Goal: Subscribe to service/newsletter

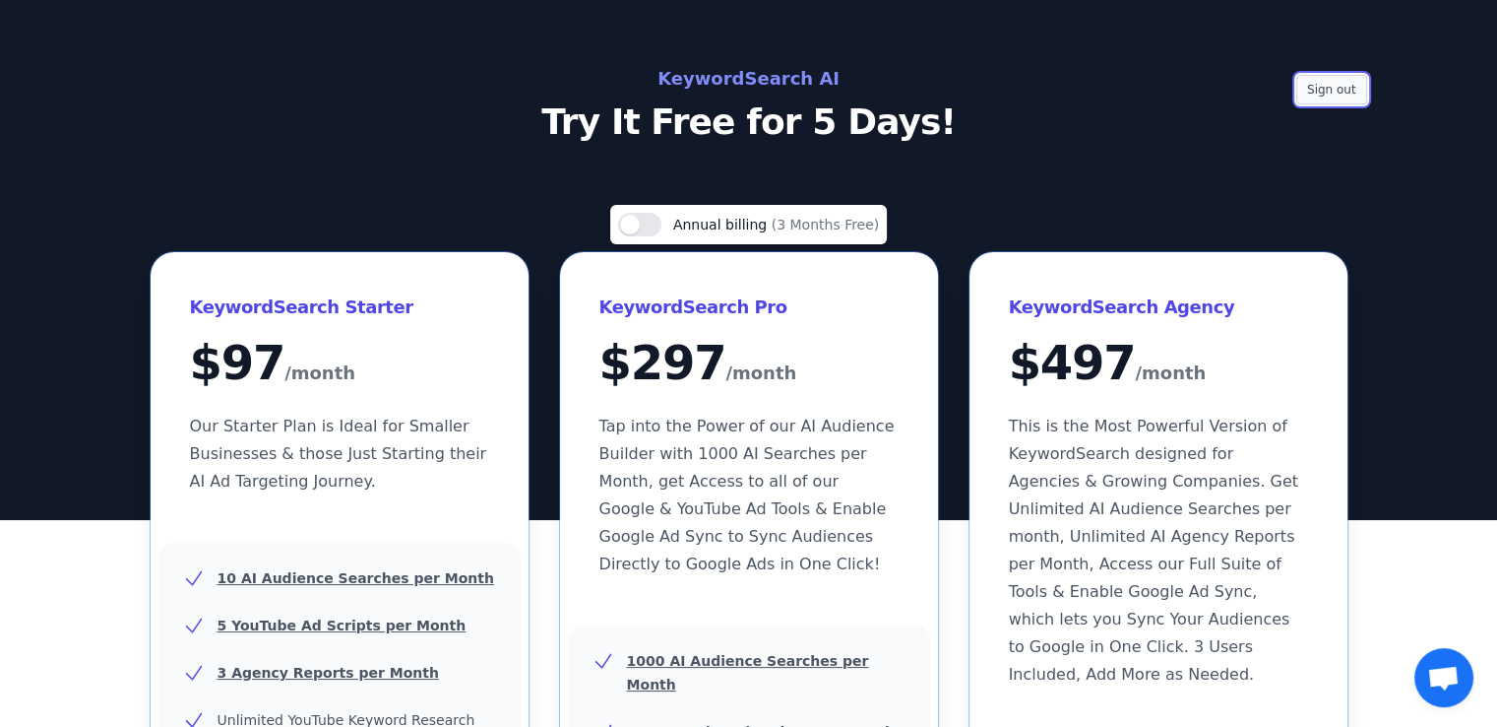
click at [1342, 84] on button "Sign out" at bounding box center [1332, 90] width 71 height 30
